Goal: Task Accomplishment & Management: Manage account settings

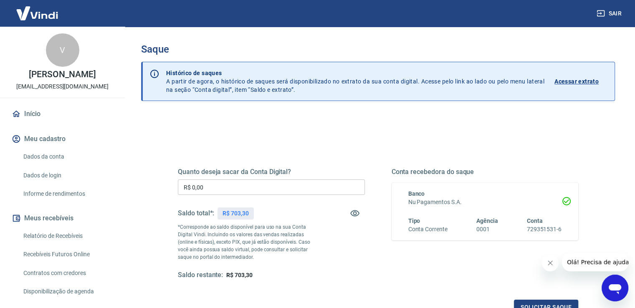
click at [142, 134] on div "Quanto deseja sacar da Conta Digital? R$ 0,00 ​ Saldo total*: R$ 703,30 *Corres…" at bounding box center [378, 263] width 474 height 298
drag, startPoint x: 204, startPoint y: 187, endPoint x: 177, endPoint y: 187, distance: 26.7
click at [177, 187] on div "Quanto deseja sacar da Conta Digital? R$ 0,00 ​ Saldo total*: R$ 703,30 *Corres…" at bounding box center [378, 228] width 420 height 194
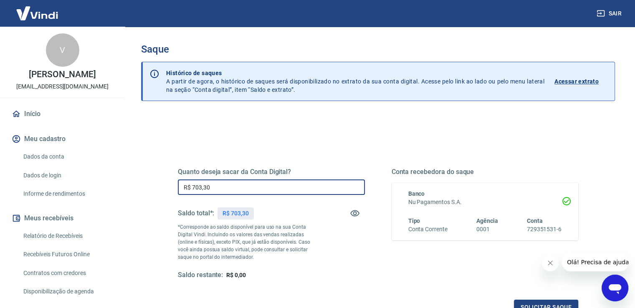
type input "R$ 703,30"
click at [161, 194] on div "Quanto deseja sacar da Conta Digital? R$ 703,30 ​ Saldo total*: R$ 703,30 *Corr…" at bounding box center [378, 228] width 440 height 194
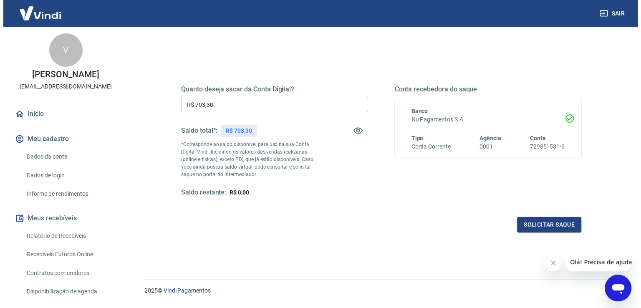
scroll to position [83, 0]
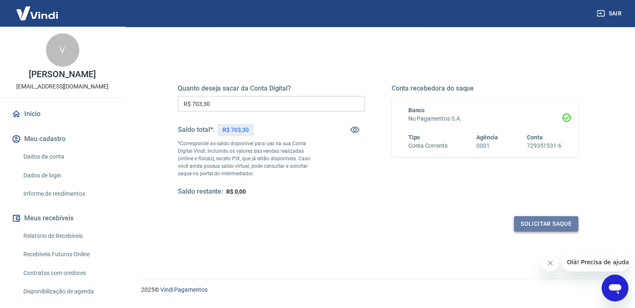
click at [531, 224] on button "Solicitar saque" at bounding box center [546, 223] width 64 height 15
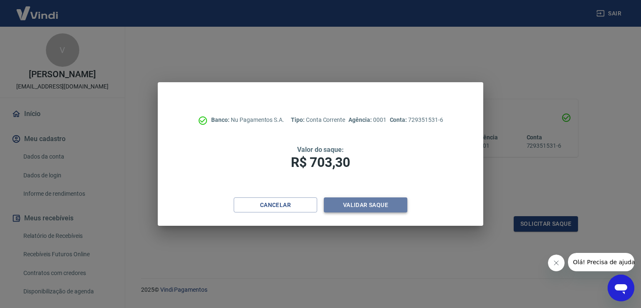
click at [371, 206] on button "Validar saque" at bounding box center [365, 204] width 83 height 15
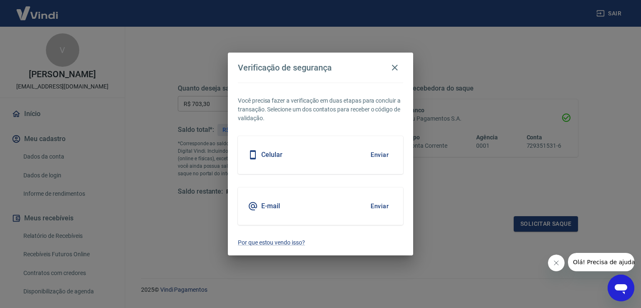
click at [379, 207] on button "Enviar" at bounding box center [379, 206] width 27 height 18
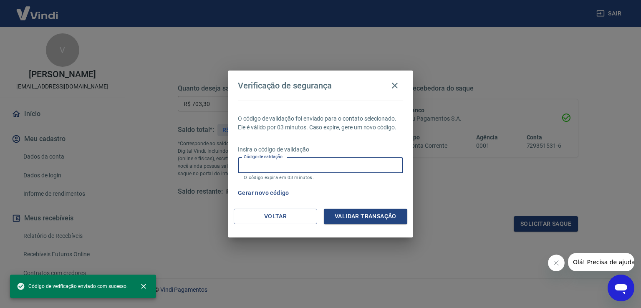
click at [283, 163] on input "Código de validação" at bounding box center [320, 164] width 165 height 15
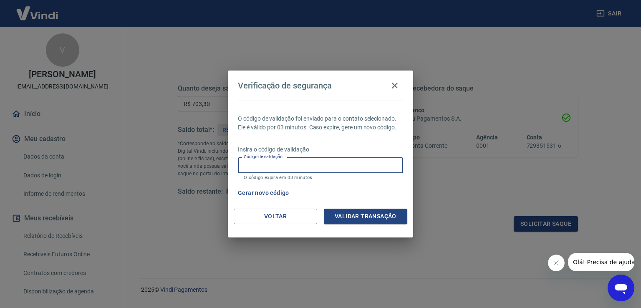
paste input "983815"
type input "983815"
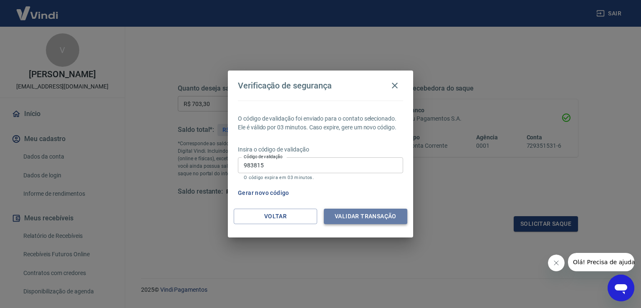
click at [348, 214] on button "Validar transação" at bounding box center [365, 216] width 83 height 15
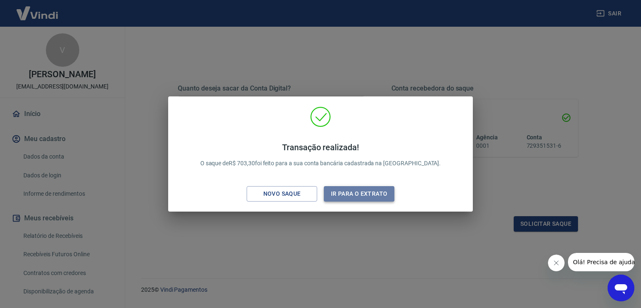
click at [347, 192] on button "Ir para o extrato" at bounding box center [359, 193] width 71 height 15
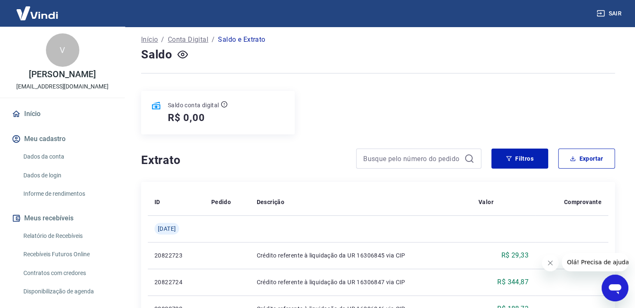
scroll to position [83, 0]
